Goal: Task Accomplishment & Management: Use online tool/utility

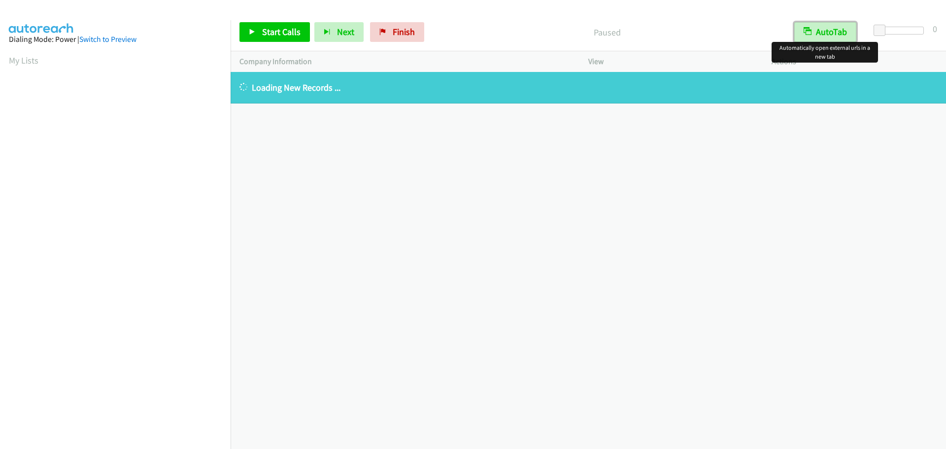
click at [830, 37] on button "AutoTab" at bounding box center [826, 32] width 62 height 20
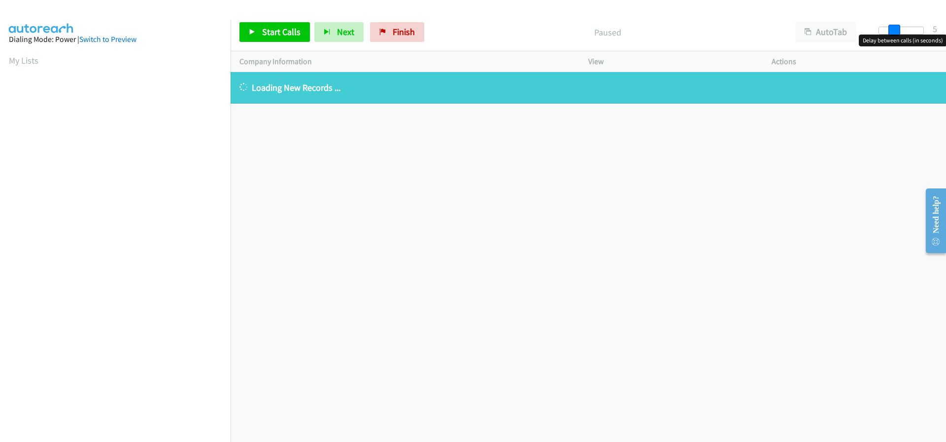
drag, startPoint x: 877, startPoint y: 29, endPoint x: 892, endPoint y: 29, distance: 15.3
click at [892, 29] on span at bounding box center [895, 31] width 12 height 12
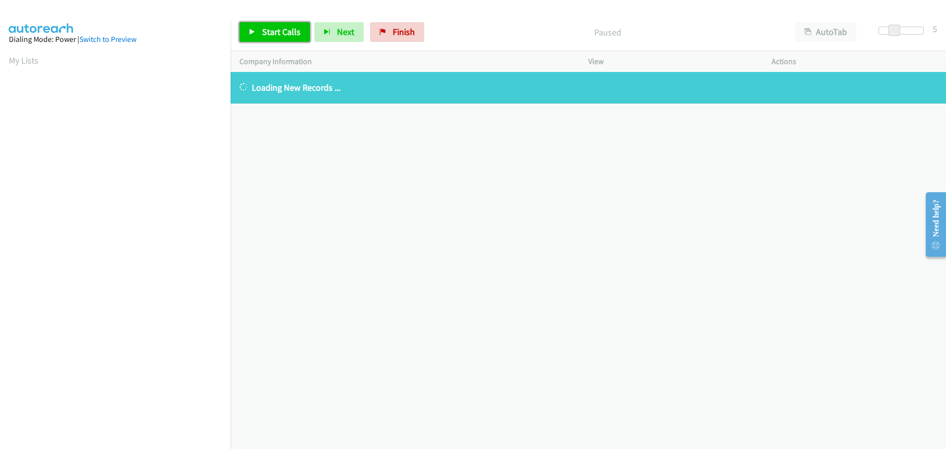
click at [278, 35] on span "Start Calls" at bounding box center [281, 31] width 38 height 11
click at [379, 34] on span "Finish" at bounding box center [388, 31] width 22 height 11
click at [336, 136] on div "+1 415-964-1034 Call failed - Please reload the list and try again The Callbar …" at bounding box center [589, 260] width 716 height 377
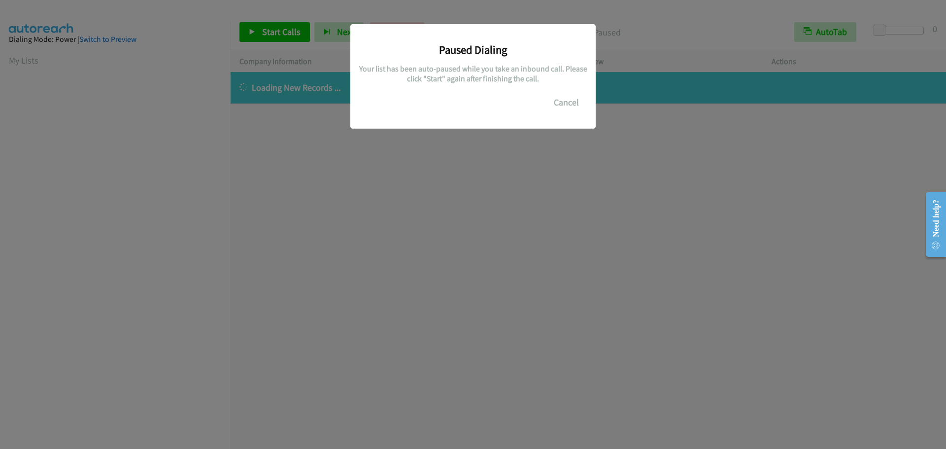
scroll to position [104, 0]
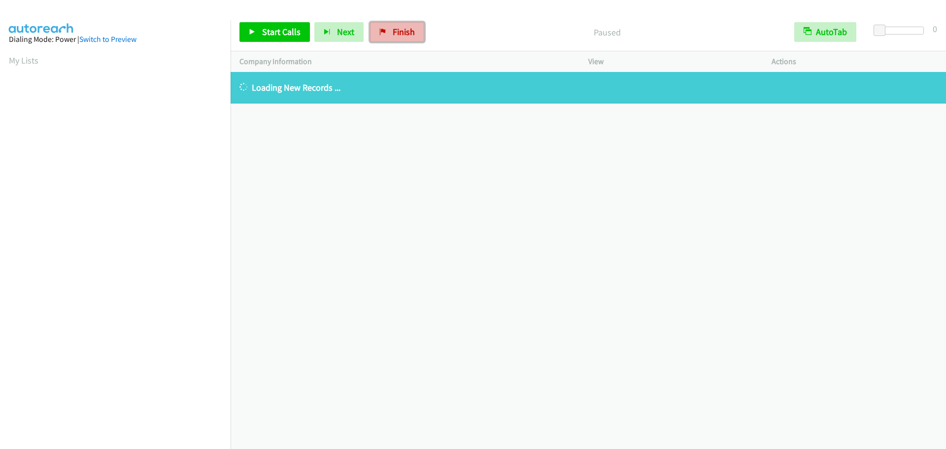
click at [393, 31] on span "Finish" at bounding box center [404, 31] width 22 height 11
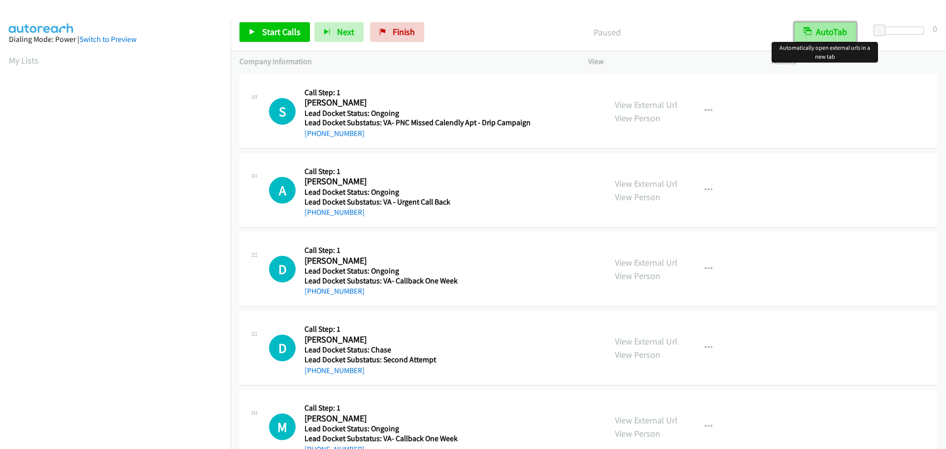
click at [832, 34] on button "AutoTab" at bounding box center [826, 32] width 62 height 20
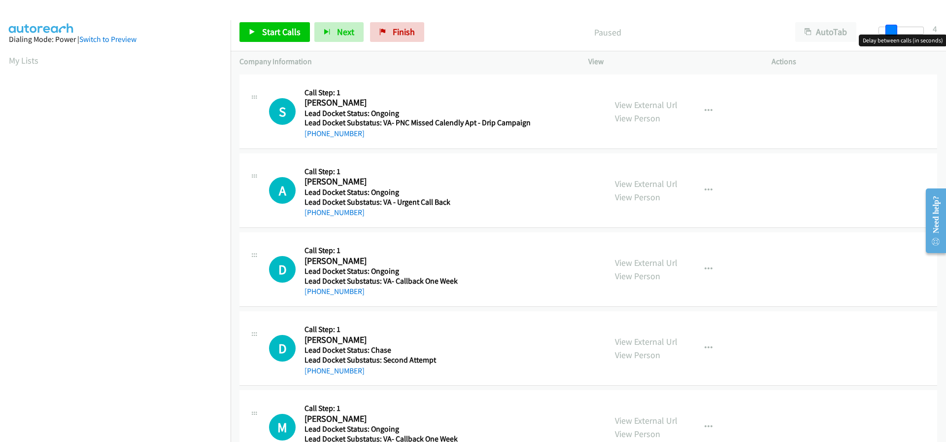
drag, startPoint x: 877, startPoint y: 30, endPoint x: 888, endPoint y: 30, distance: 10.8
click at [888, 30] on span at bounding box center [892, 31] width 12 height 12
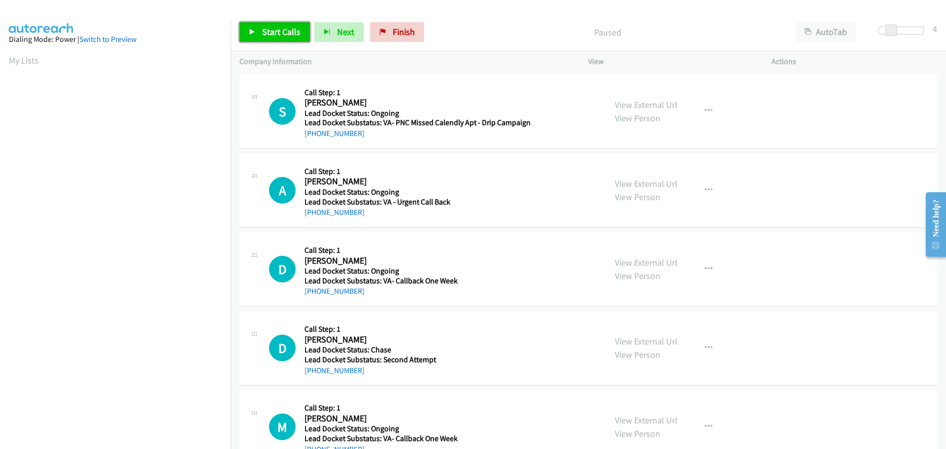
click at [296, 37] on span "Start Calls" at bounding box center [281, 31] width 38 height 11
drag, startPoint x: 364, startPoint y: 134, endPoint x: 314, endPoint y: 135, distance: 49.3
click at [314, 135] on div "+1 409-750-0909" at bounding box center [418, 134] width 226 height 12
copy link "409-750-0909"
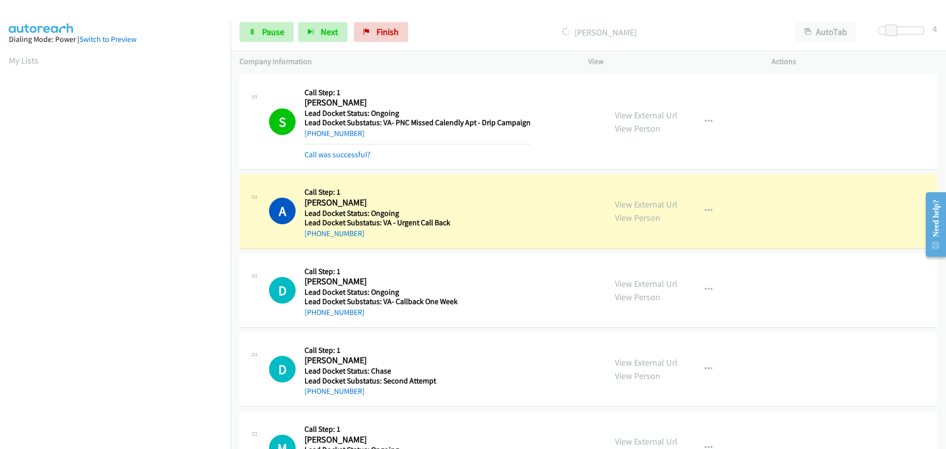
scroll to position [104, 0]
drag, startPoint x: 362, startPoint y: 237, endPoint x: 314, endPoint y: 235, distance: 48.3
click at [314, 235] on div "+1 325-710-4641" at bounding box center [416, 234] width 223 height 12
copy link "325-710-4641"
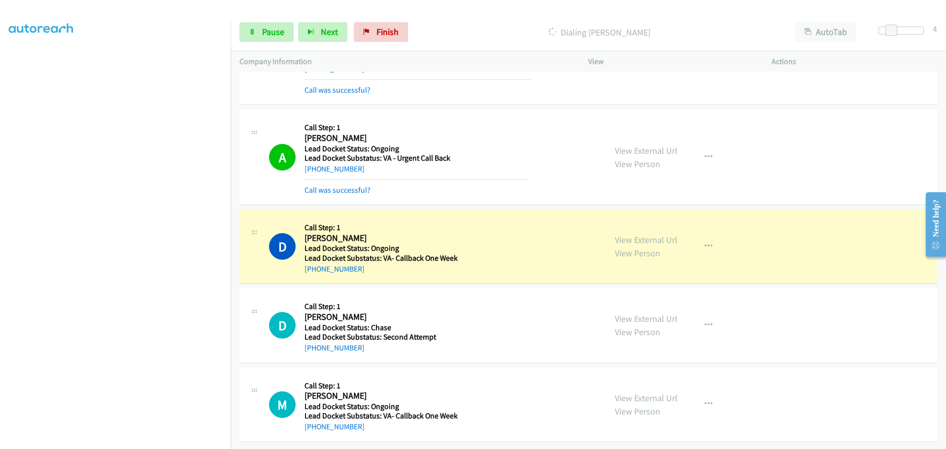
scroll to position [72, 0]
drag, startPoint x: 358, startPoint y: 261, endPoint x: 315, endPoint y: 260, distance: 43.4
click at [315, 263] on div "+1 239-422-4185" at bounding box center [416, 269] width 223 height 12
copy link "239-422-4185"
click at [274, 36] on span "Pause" at bounding box center [273, 31] width 22 height 11
